Goal: Information Seeking & Learning: Find specific fact

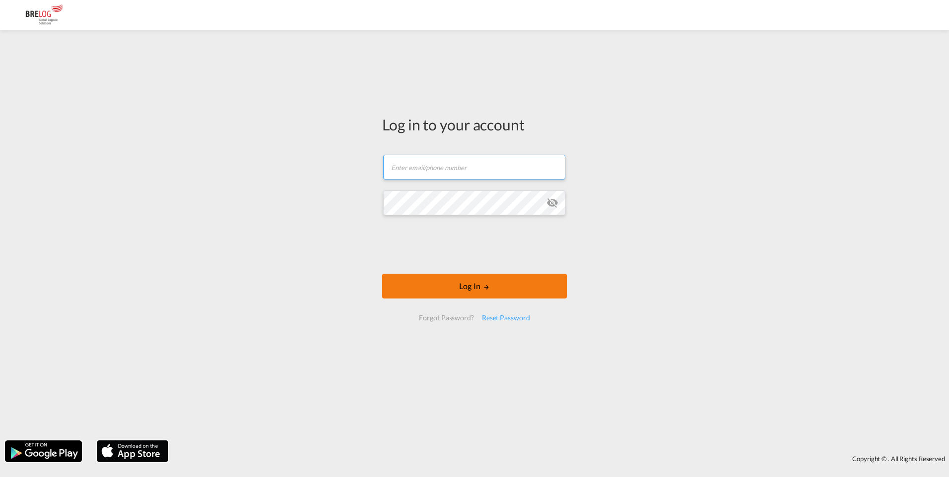
type input "[PERSON_NAME][EMAIL_ADDRESS][DOMAIN_NAME]"
click at [462, 265] on div at bounding box center [474, 245] width 151 height 41
click at [472, 290] on button "Log In" at bounding box center [474, 286] width 185 height 25
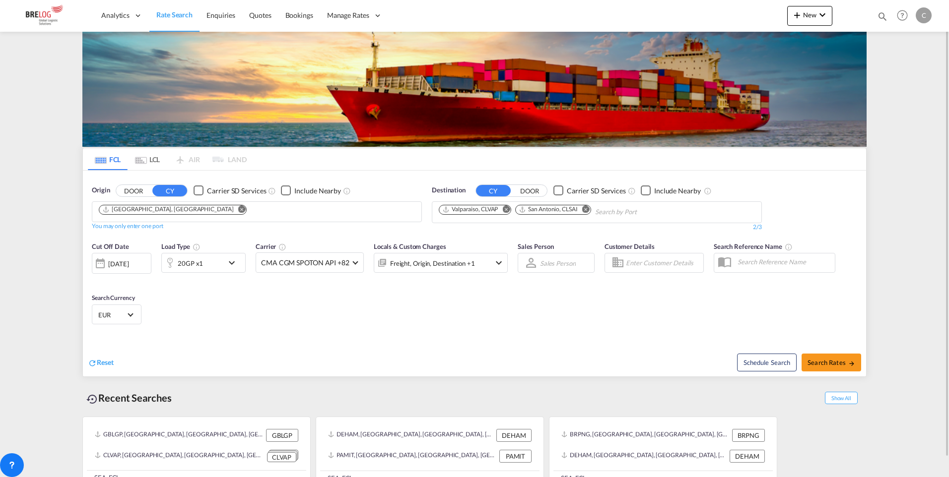
click at [228, 263] on md-icon "icon-chevron-down" at bounding box center [234, 263] width 17 height 12
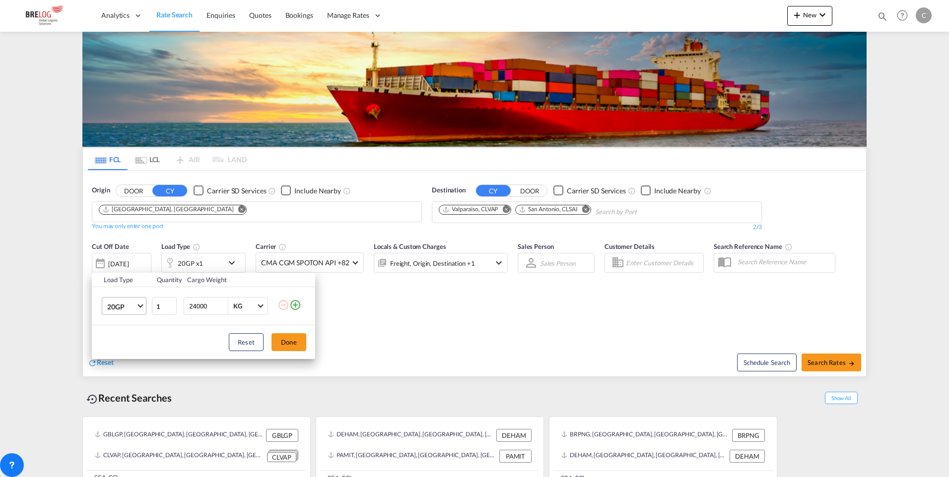
click at [139, 306] on span "Choose: \a20GP" at bounding box center [139, 305] width 5 height 5
click at [127, 354] on md-option "40HC" at bounding box center [132, 354] width 67 height 24
click at [293, 342] on button "Done" at bounding box center [288, 342] width 35 height 18
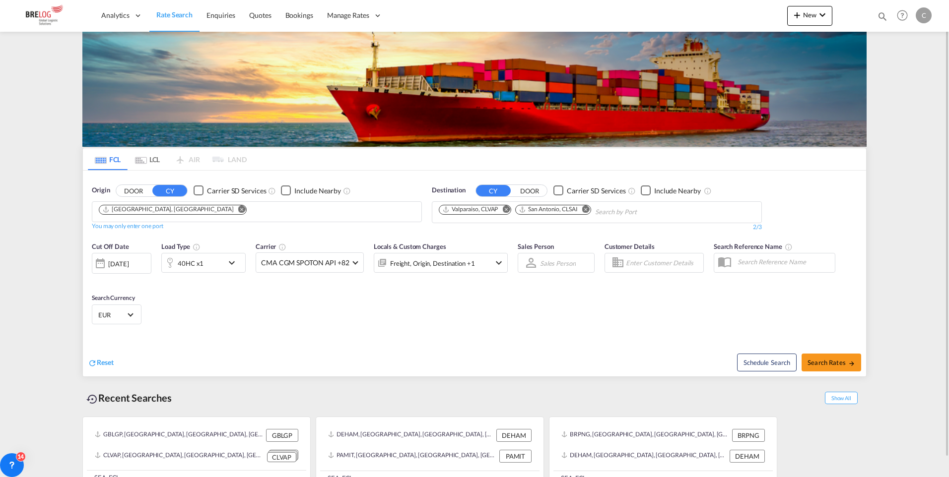
click at [238, 211] on md-icon "Remove" at bounding box center [241, 208] width 7 height 7
click at [144, 212] on input "Chips input." at bounding box center [146, 212] width 94 height 16
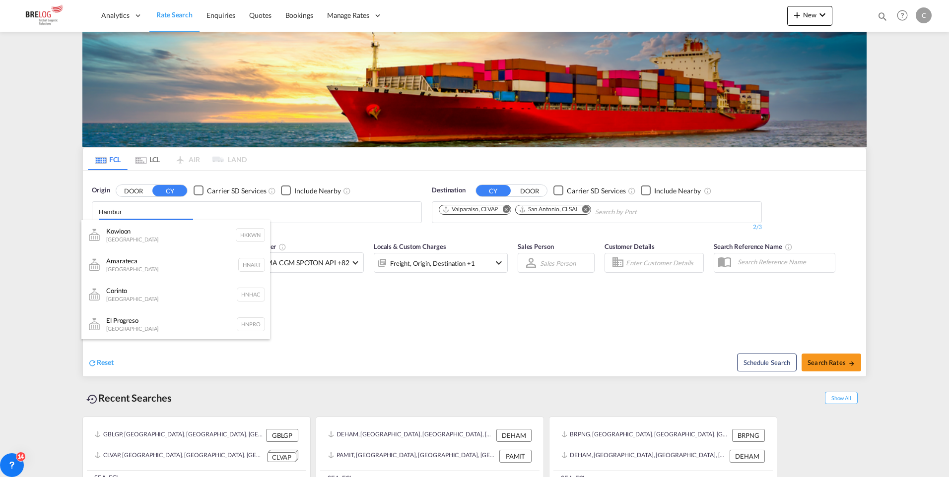
type input "[GEOGRAPHIC_DATA]"
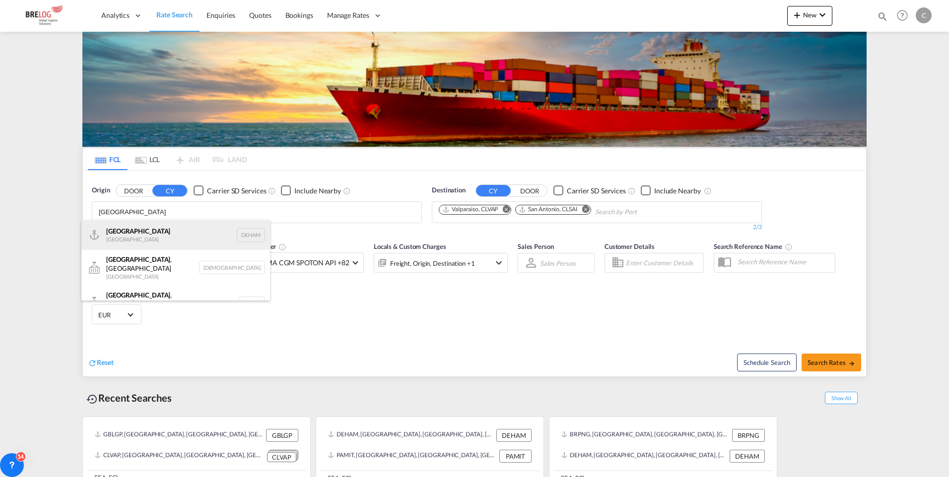
click at [124, 237] on div "[GEOGRAPHIC_DATA] [GEOGRAPHIC_DATA] DEHAM" at bounding box center [175, 235] width 189 height 30
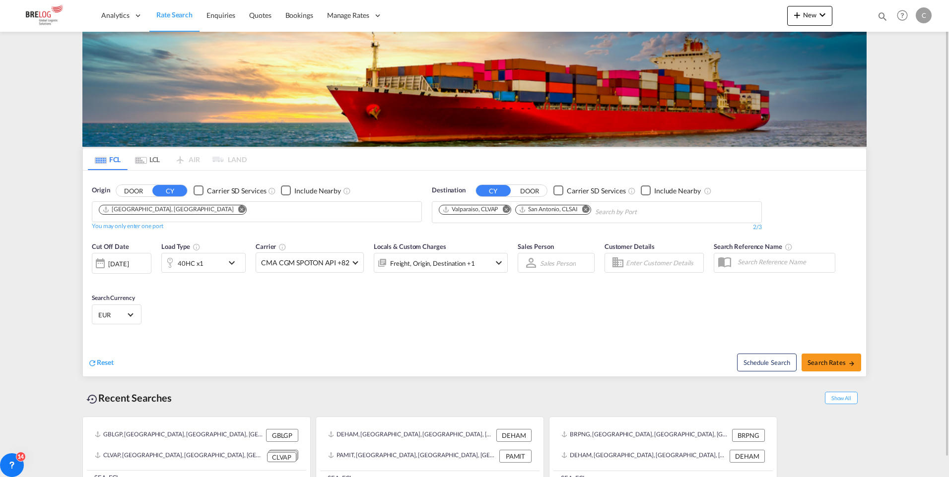
click at [507, 209] on md-icon "Remove" at bounding box center [505, 208] width 7 height 7
click at [510, 208] on md-icon "Remove" at bounding box center [508, 208] width 7 height 7
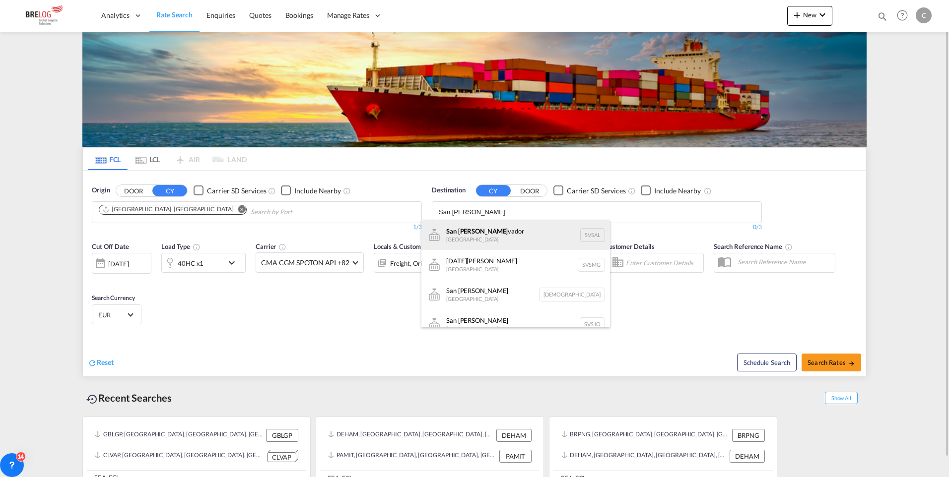
type input "San [PERSON_NAME]"
click at [475, 235] on div "San [PERSON_NAME] vador [GEOGRAPHIC_DATA] [GEOGRAPHIC_DATA]" at bounding box center [515, 235] width 189 height 30
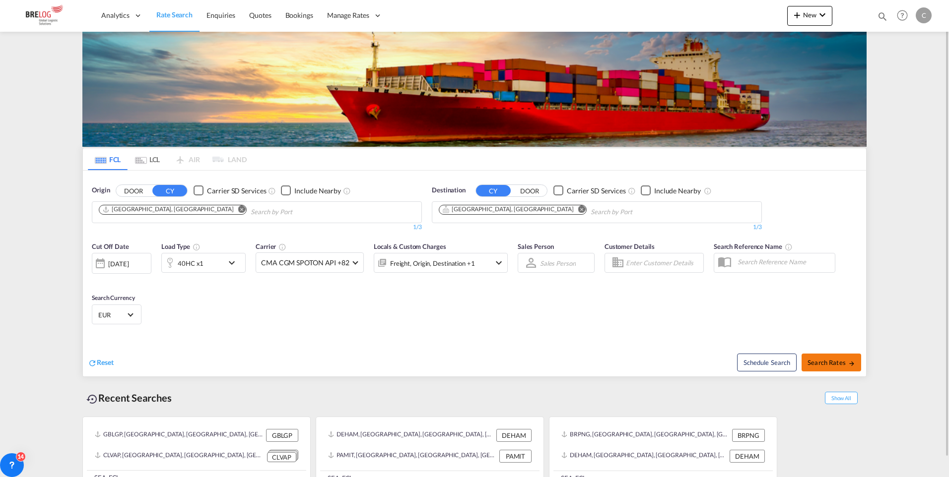
click at [829, 362] on span "Search Rates" at bounding box center [831, 363] width 48 height 8
type input "DEHAM to SVSAL / [DATE]"
